Goal: Find specific page/section: Find specific page/section

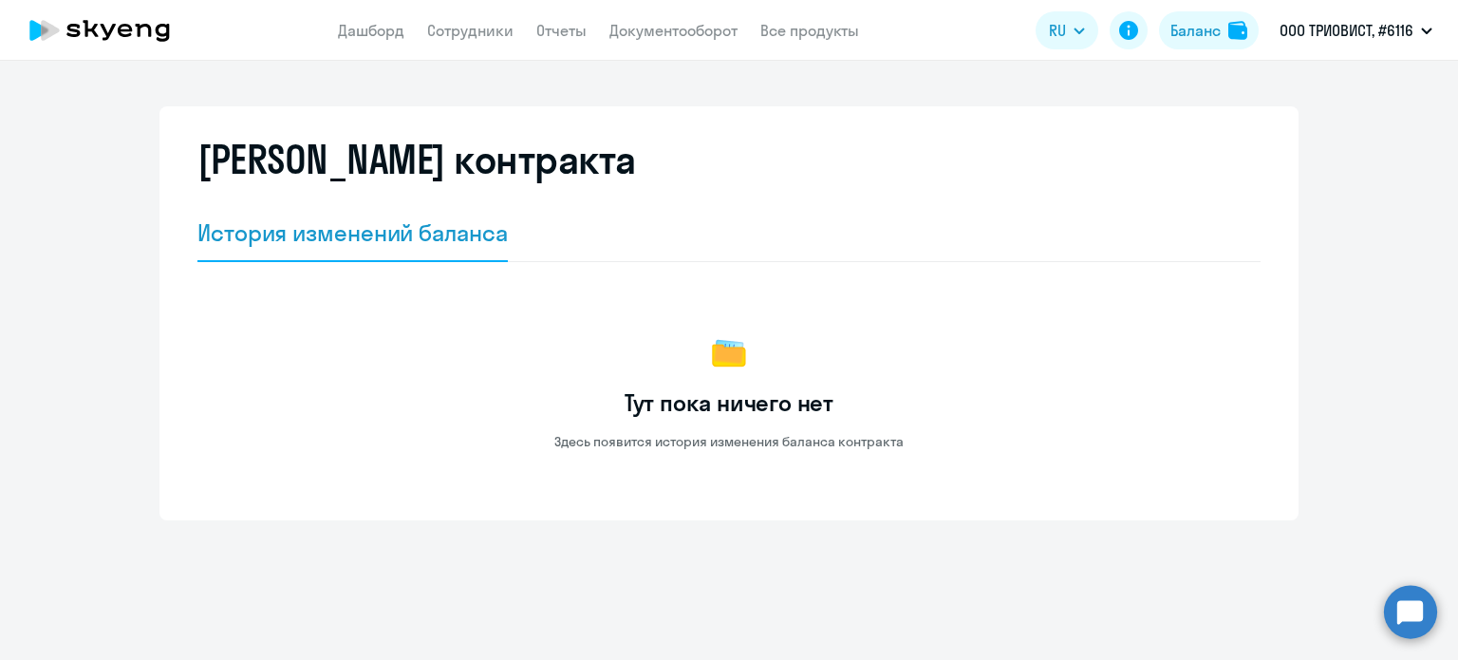
click at [641, 57] on app-header "Дашборд Сотрудники Отчеты Документооборот Все продукты Дашборд Сотрудники Отчет…" at bounding box center [729, 30] width 1458 height 61
click at [648, 45] on app-header "Дашборд Сотрудники Отчеты Документооборот Все продукты Дашборд Сотрудники Отчет…" at bounding box center [729, 30] width 1458 height 61
click at [658, 37] on link "Документооборот" at bounding box center [673, 30] width 128 height 19
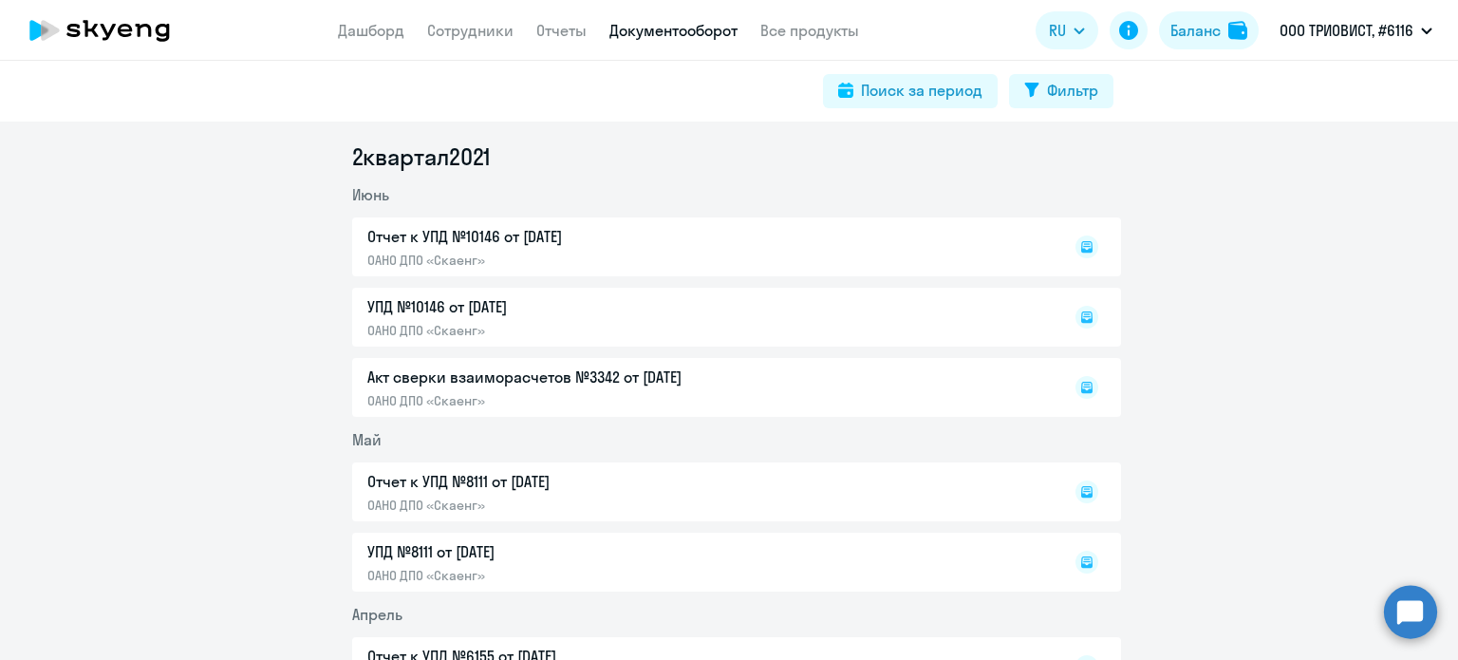
scroll to position [1044, 0]
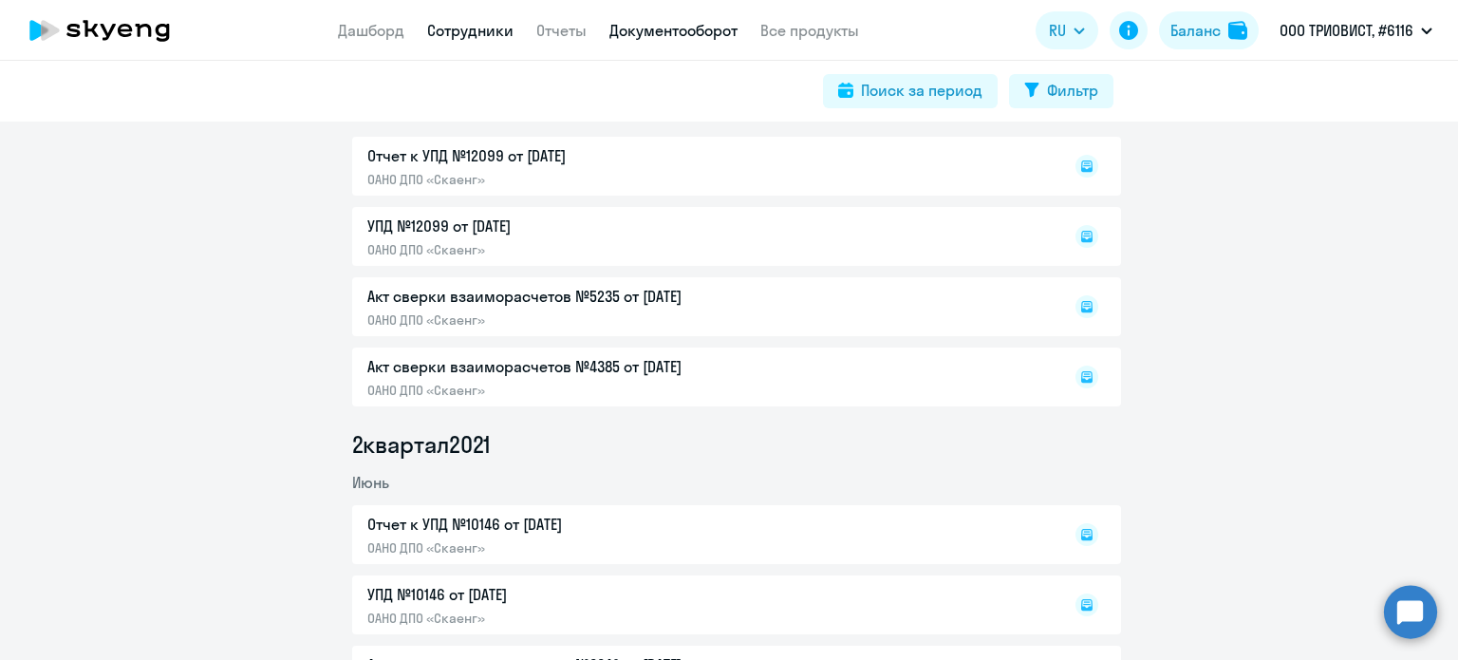
click at [489, 26] on link "Сотрудники" at bounding box center [470, 30] width 86 height 19
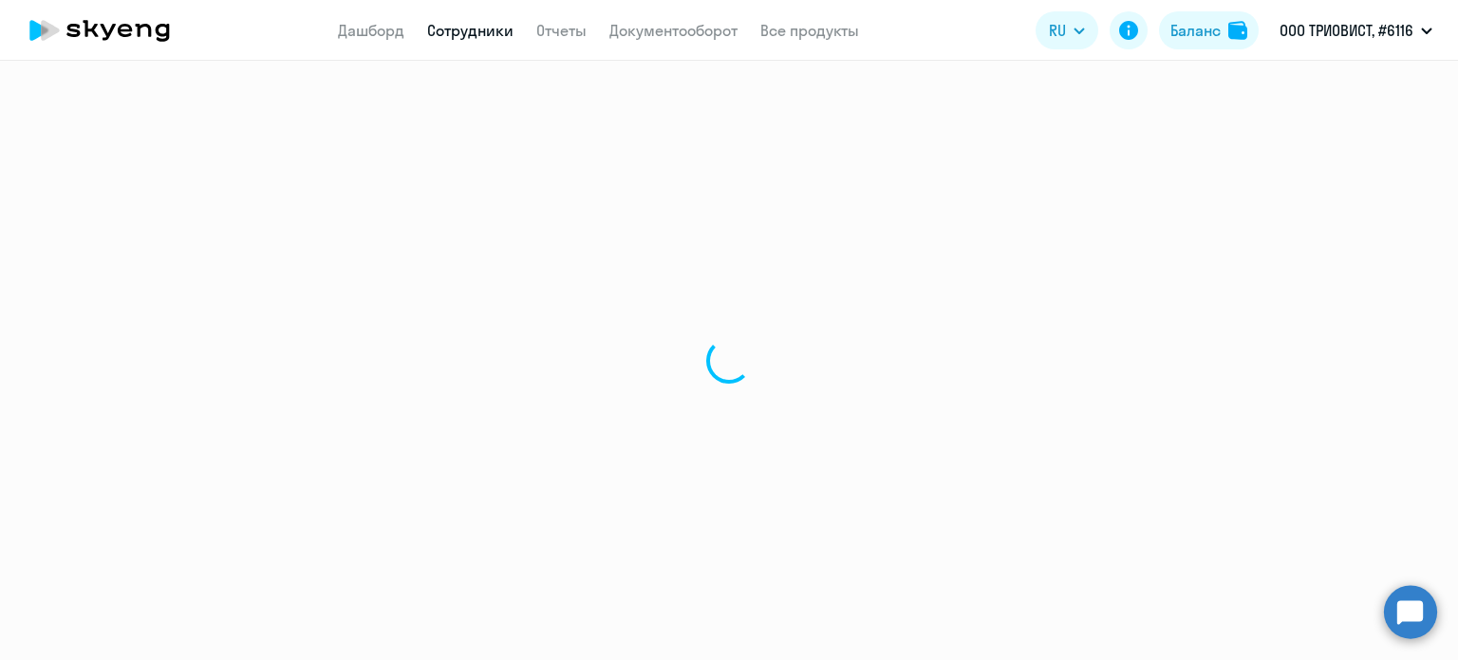
select select "30"
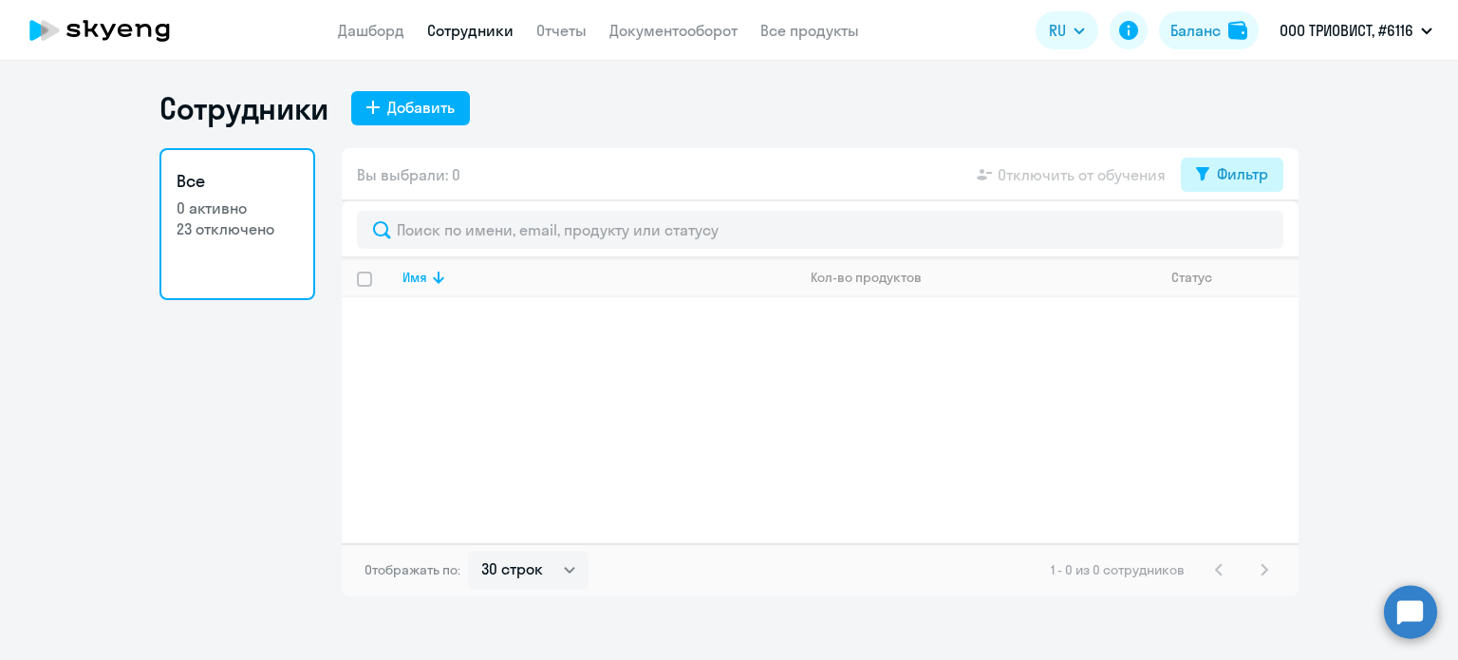
click at [1217, 167] on div "Фильтр" at bounding box center [1242, 173] width 51 height 23
click at [1250, 231] on span at bounding box center [1251, 236] width 32 height 19
click at [1235, 235] on input "checkbox" at bounding box center [1235, 235] width 1 height 1
checkbox input "true"
